Goal: Task Accomplishment & Management: Use online tool/utility

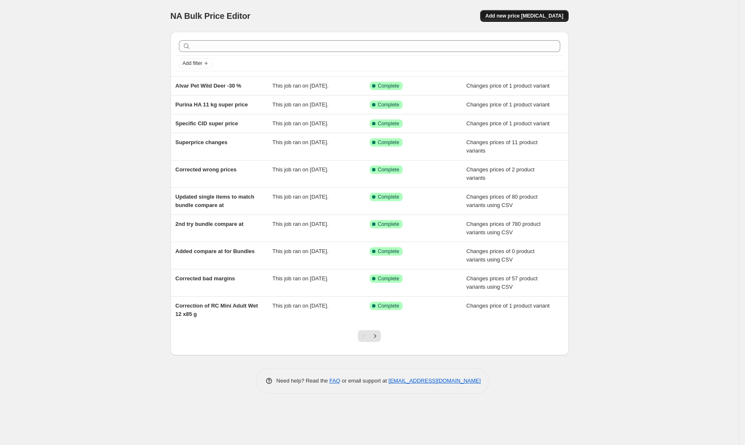
click at [527, 16] on span "Add new price [MEDICAL_DATA]" at bounding box center [524, 16] width 78 height 7
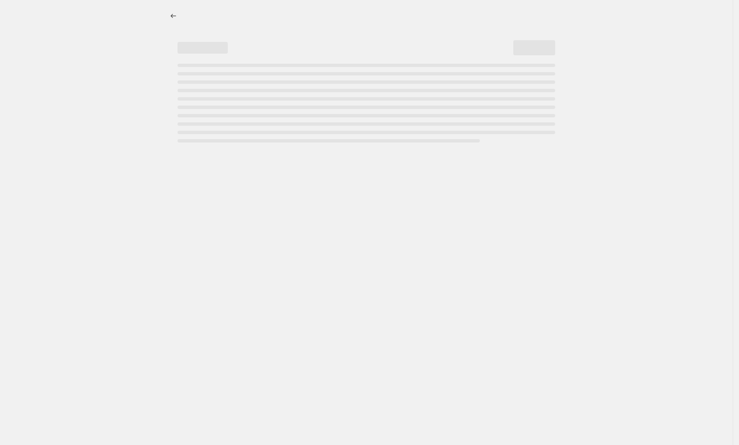
select select "percentage"
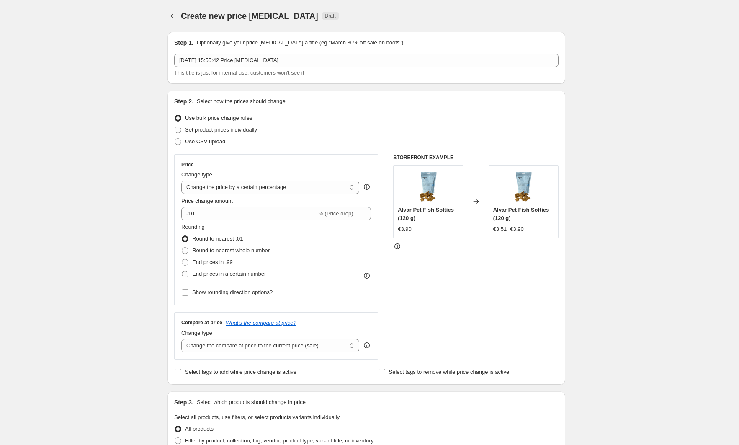
click at [647, 190] on div "Create new price [MEDICAL_DATA]. This page is ready Create new price [MEDICAL_D…" at bounding box center [366, 442] width 733 height 884
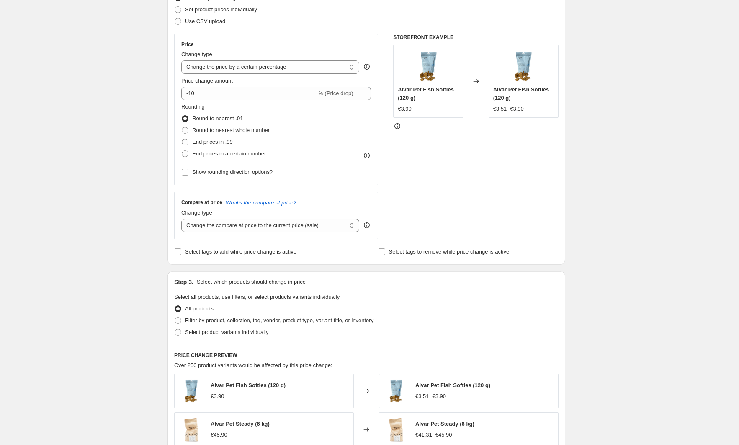
scroll to position [123, 0]
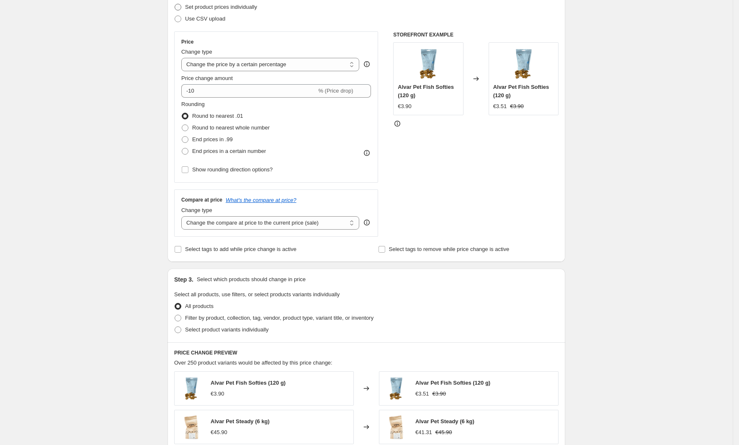
click at [219, 7] on span "Set product prices individually" at bounding box center [221, 7] width 72 height 6
click at [175, 4] on input "Set product prices individually" at bounding box center [175, 4] width 0 height 0
radio input "true"
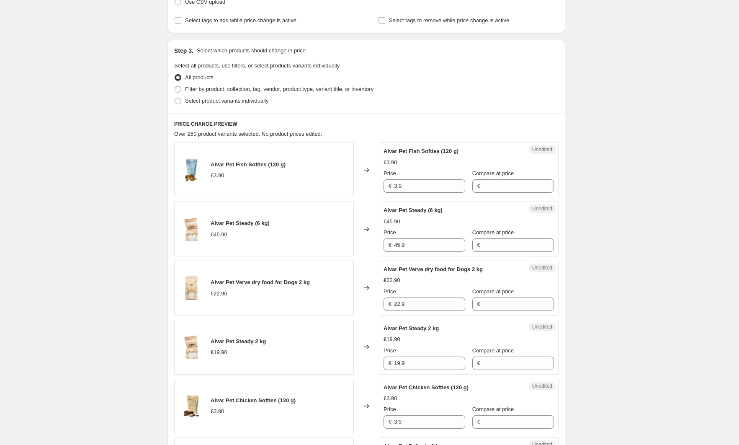
scroll to position [141, 0]
click at [227, 102] on span "Select product variants individually" at bounding box center [226, 99] width 83 height 6
click at [175, 97] on input "Select product variants individually" at bounding box center [175, 96] width 0 height 0
radio input "true"
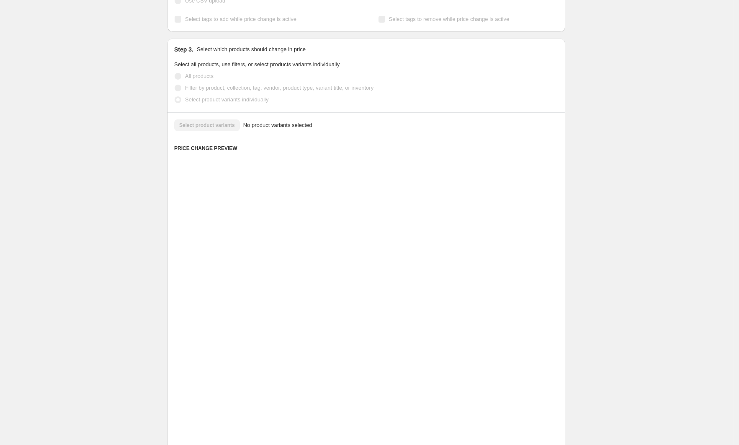
scroll to position [42, 0]
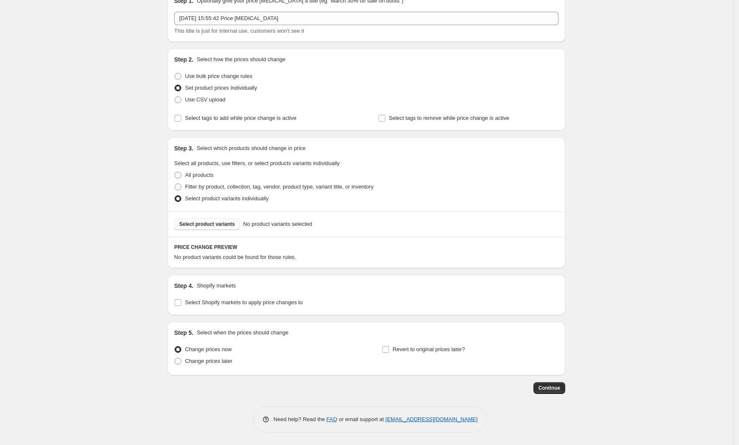
click at [223, 222] on span "Select product variants" at bounding box center [207, 224] width 56 height 7
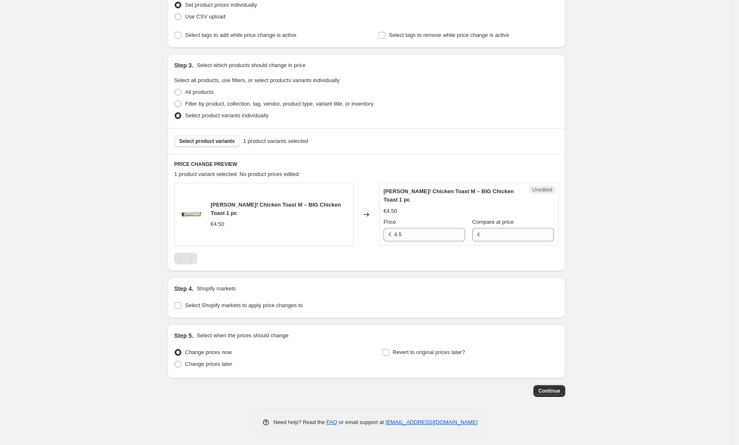
scroll to position [128, 0]
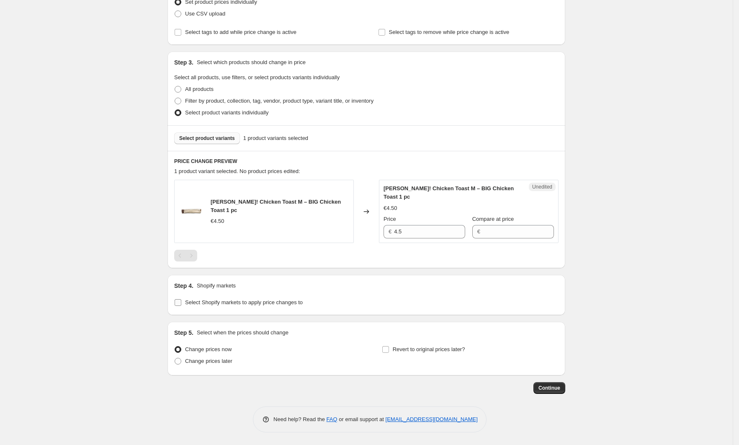
click at [219, 303] on span "Select Shopify markets to apply price changes to" at bounding box center [244, 302] width 118 height 6
click at [181, 303] on input "Select Shopify markets to apply price changes to" at bounding box center [178, 302] width 7 height 7
checkbox input "true"
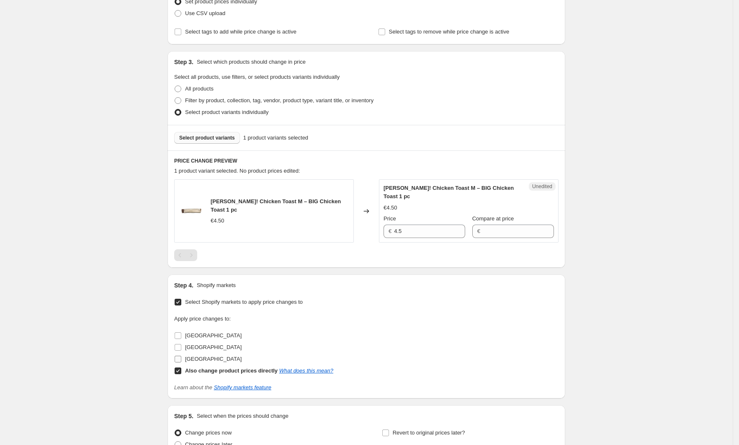
click at [195, 358] on span "[GEOGRAPHIC_DATA]" at bounding box center [213, 359] width 57 height 6
click at [181, 358] on input "[GEOGRAPHIC_DATA]" at bounding box center [178, 359] width 7 height 7
checkbox input "true"
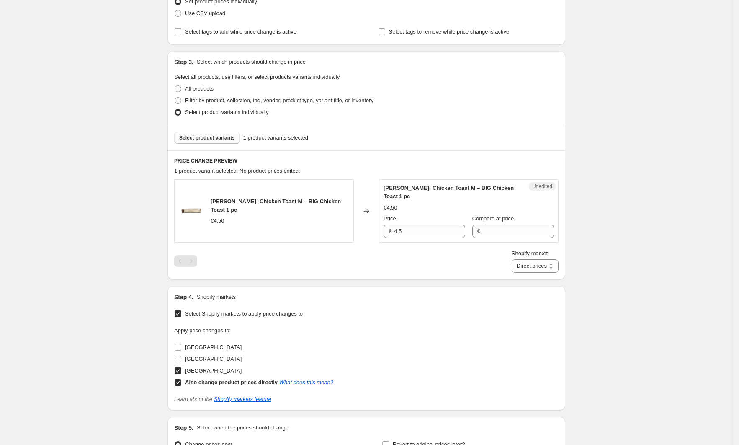
click at [189, 380] on b "Also change product prices directly" at bounding box center [231, 382] width 93 height 6
click at [181, 380] on input "Also change product prices directly What does this mean?" at bounding box center [178, 382] width 7 height 7
checkbox input "false"
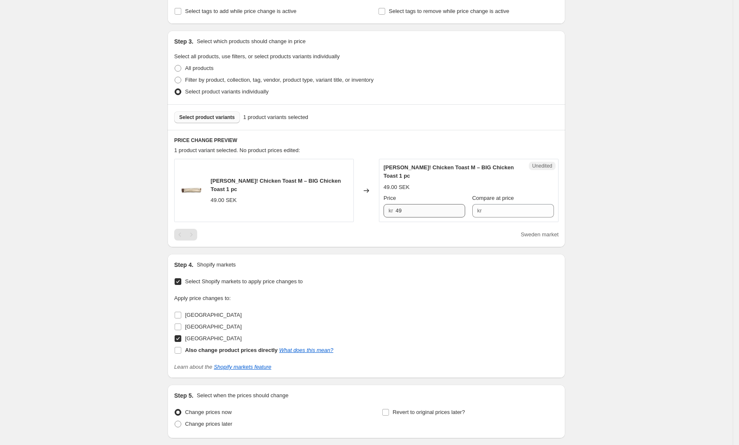
scroll to position [150, 0]
click at [439, 204] on input "49" at bounding box center [431, 209] width 70 height 13
type input "69"
click at [639, 138] on div "Create new price [MEDICAL_DATA]. This page is ready Create new price [MEDICAL_D…" at bounding box center [366, 178] width 733 height 656
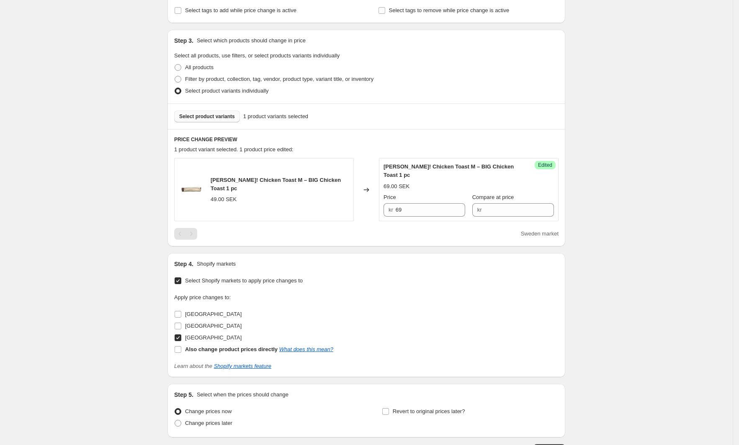
click at [232, 118] on span "Select product variants" at bounding box center [207, 116] width 56 height 7
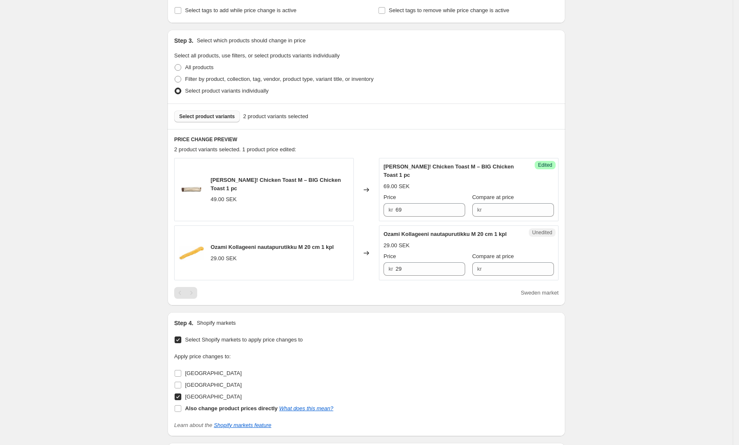
click at [219, 116] on span "Select product variants" at bounding box center [207, 116] width 56 height 7
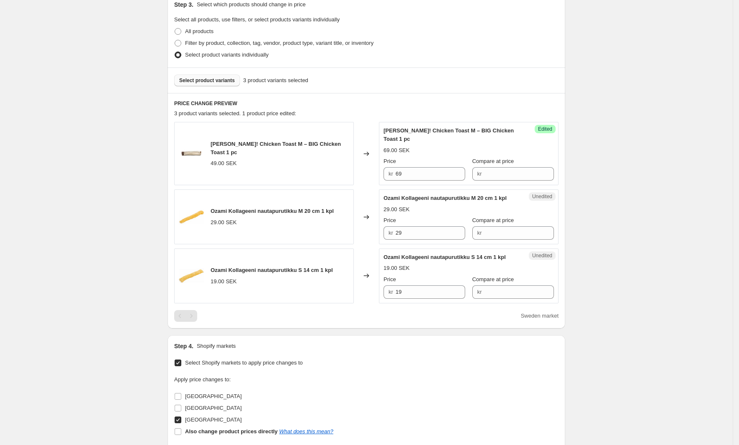
scroll to position [190, 0]
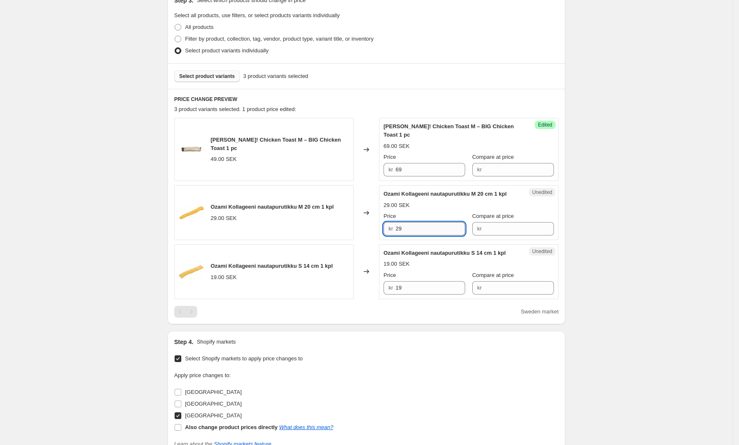
click at [433, 223] on input "29" at bounding box center [431, 228] width 70 height 13
click at [433, 222] on input "29" at bounding box center [431, 228] width 70 height 13
type input "37"
click at [432, 281] on input "19" at bounding box center [431, 287] width 70 height 13
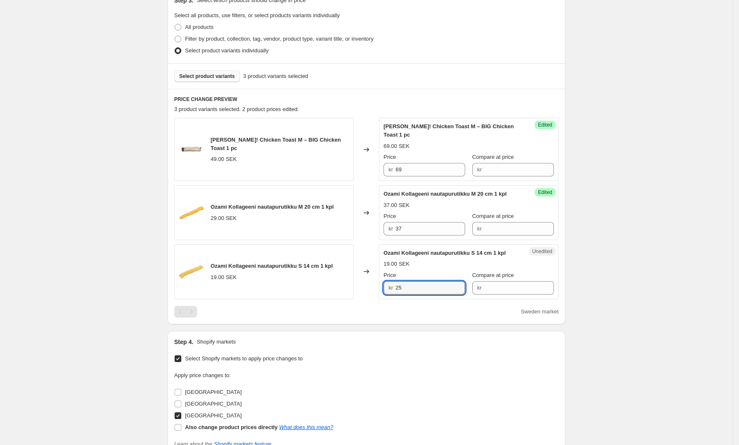
type input "25"
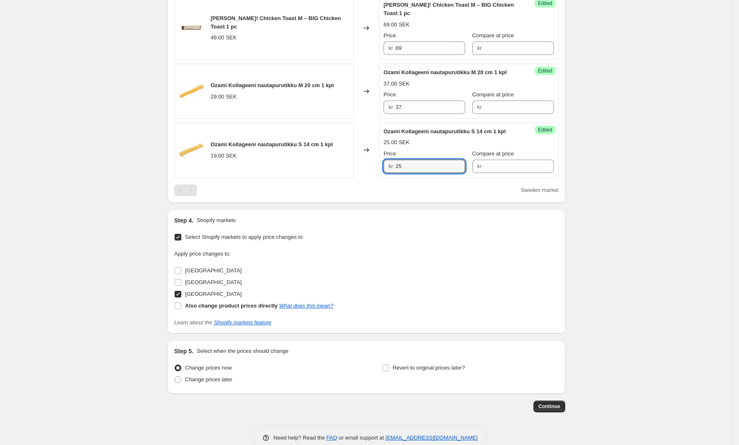
scroll to position [321, 0]
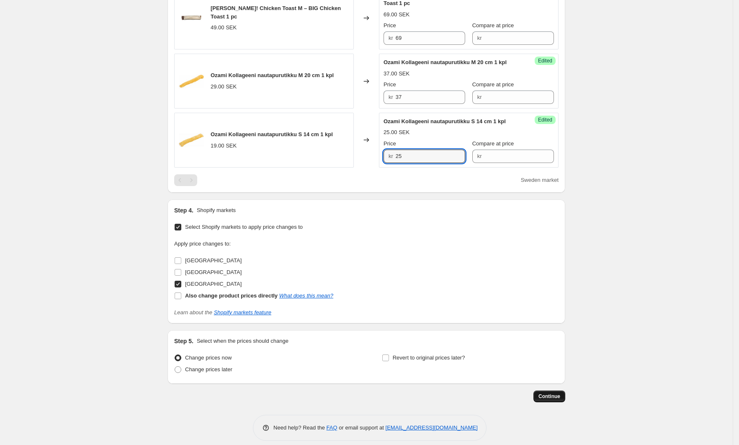
click at [545, 393] on span "Continue" at bounding box center [550, 396] width 22 height 7
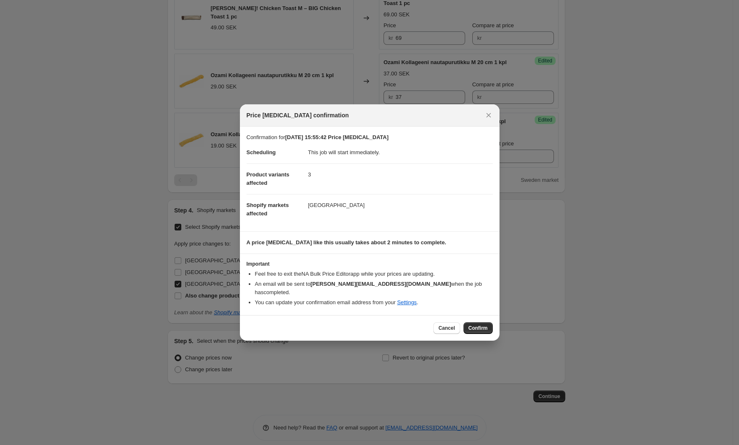
click at [475, 325] on span "Confirm" at bounding box center [478, 328] width 19 height 7
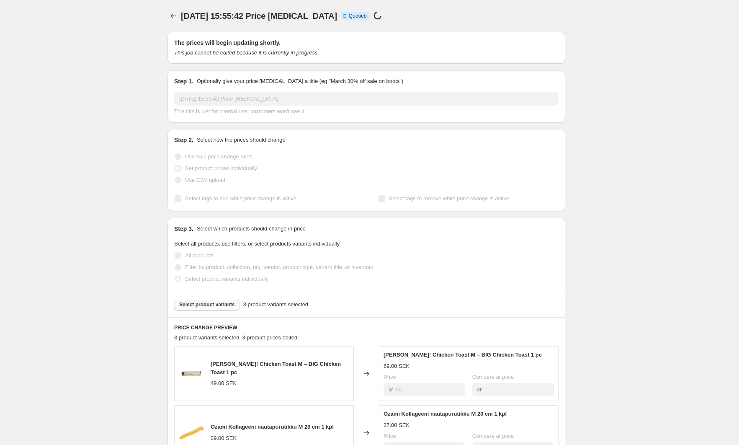
click at [619, 198] on div "[DATE] 15:55:42 Price [MEDICAL_DATA]. This page is ready [DATE] 15:55:42 Price …" at bounding box center [366, 393] width 733 height 786
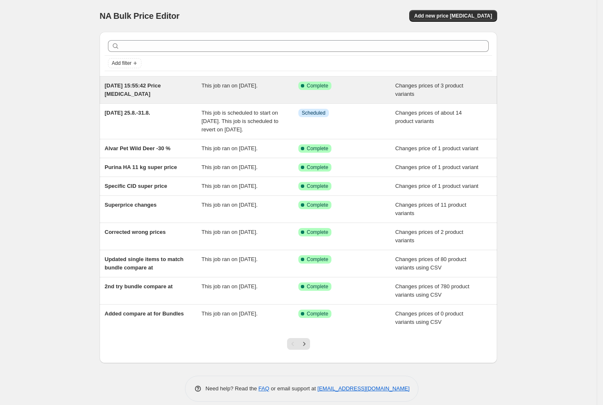
click at [249, 86] on span "This job ran on [DATE]." at bounding box center [230, 85] width 56 height 6
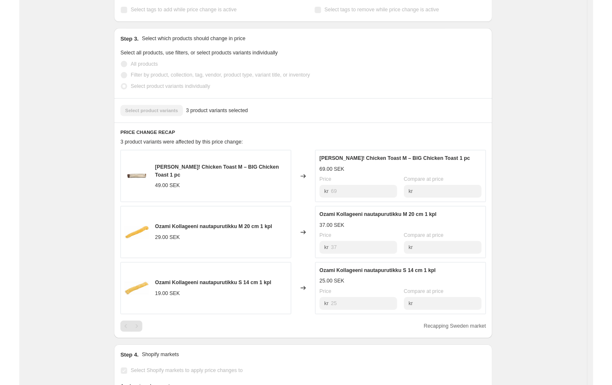
scroll to position [137, 0]
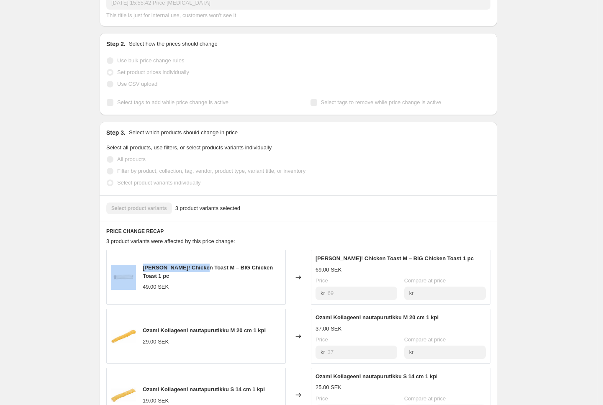
drag, startPoint x: 209, startPoint y: 272, endPoint x: 127, endPoint y: 273, distance: 81.7
click at [127, 273] on div "[PERSON_NAME]! Chicken Toast M – BIG Chicken Toast 1 pc 49.00 SEK" at bounding box center [196, 277] width 180 height 55
copy div "[PERSON_NAME]! Chicken Toast M"
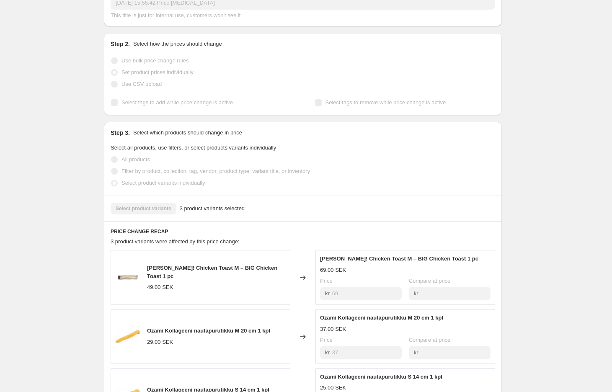
drag, startPoint x: 592, startPoint y: 174, endPoint x: 613, endPoint y: 148, distance: 33.4
click at [592, 174] on div "[DATE] 15:55:42 Price [MEDICAL_DATA]. This page is ready [DATE] 15:55:42 Price …" at bounding box center [303, 276] width 606 height 827
